Goal: Navigation & Orientation: Find specific page/section

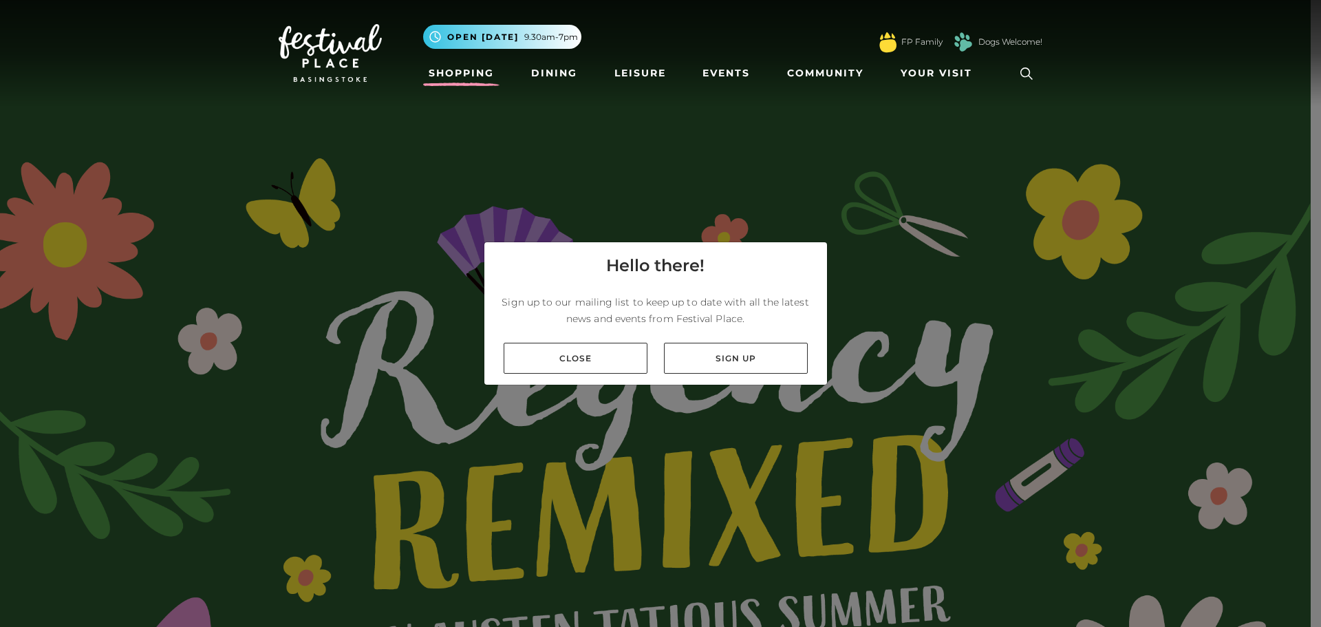
click at [485, 67] on link "Shopping" at bounding box center [461, 73] width 76 height 25
click at [580, 354] on link "Close" at bounding box center [576, 358] width 144 height 31
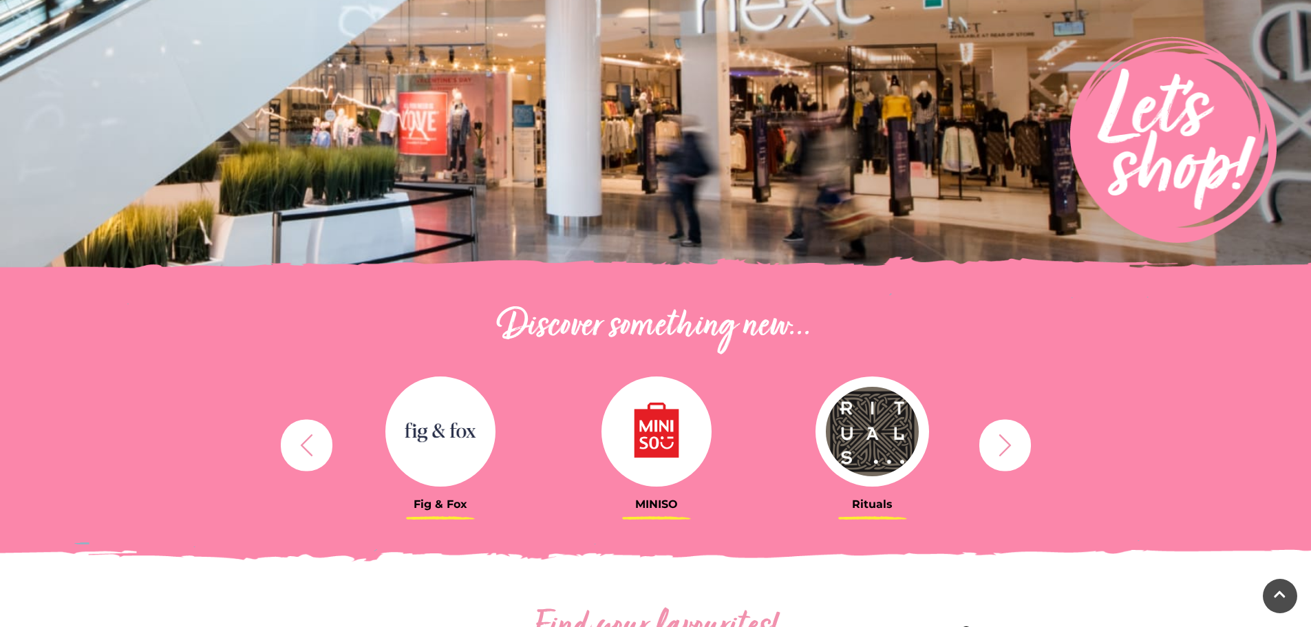
scroll to position [206, 0]
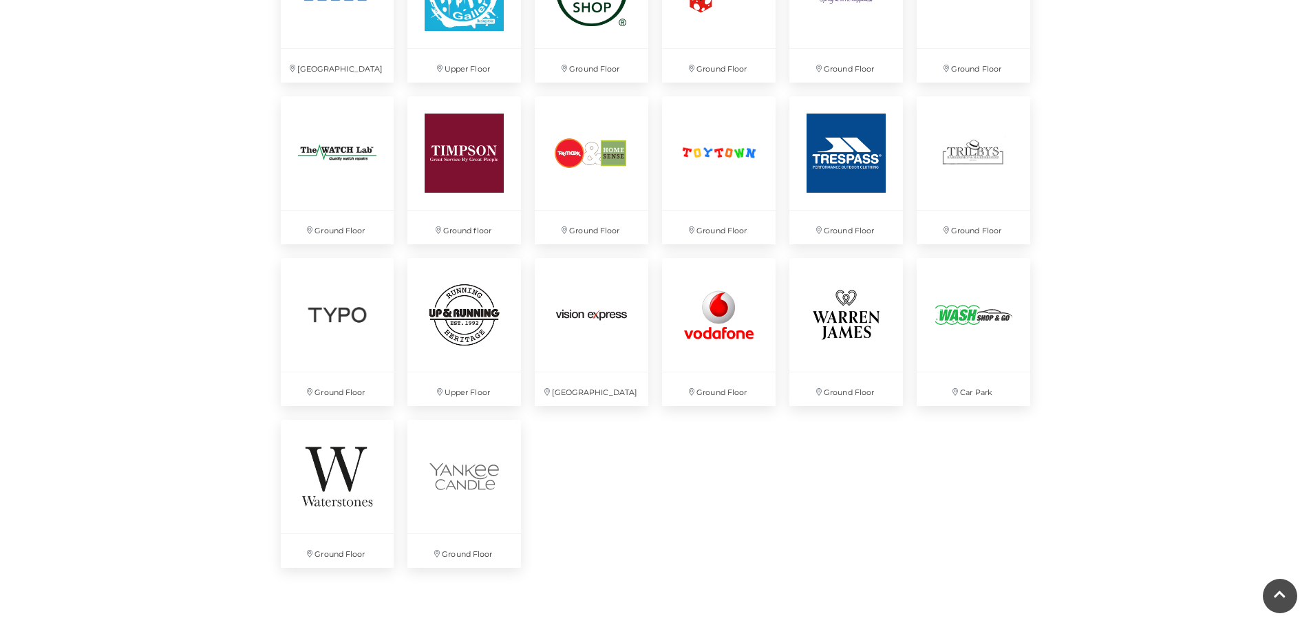
scroll to position [3547, 0]
